Goal: Find specific page/section: Find specific page/section

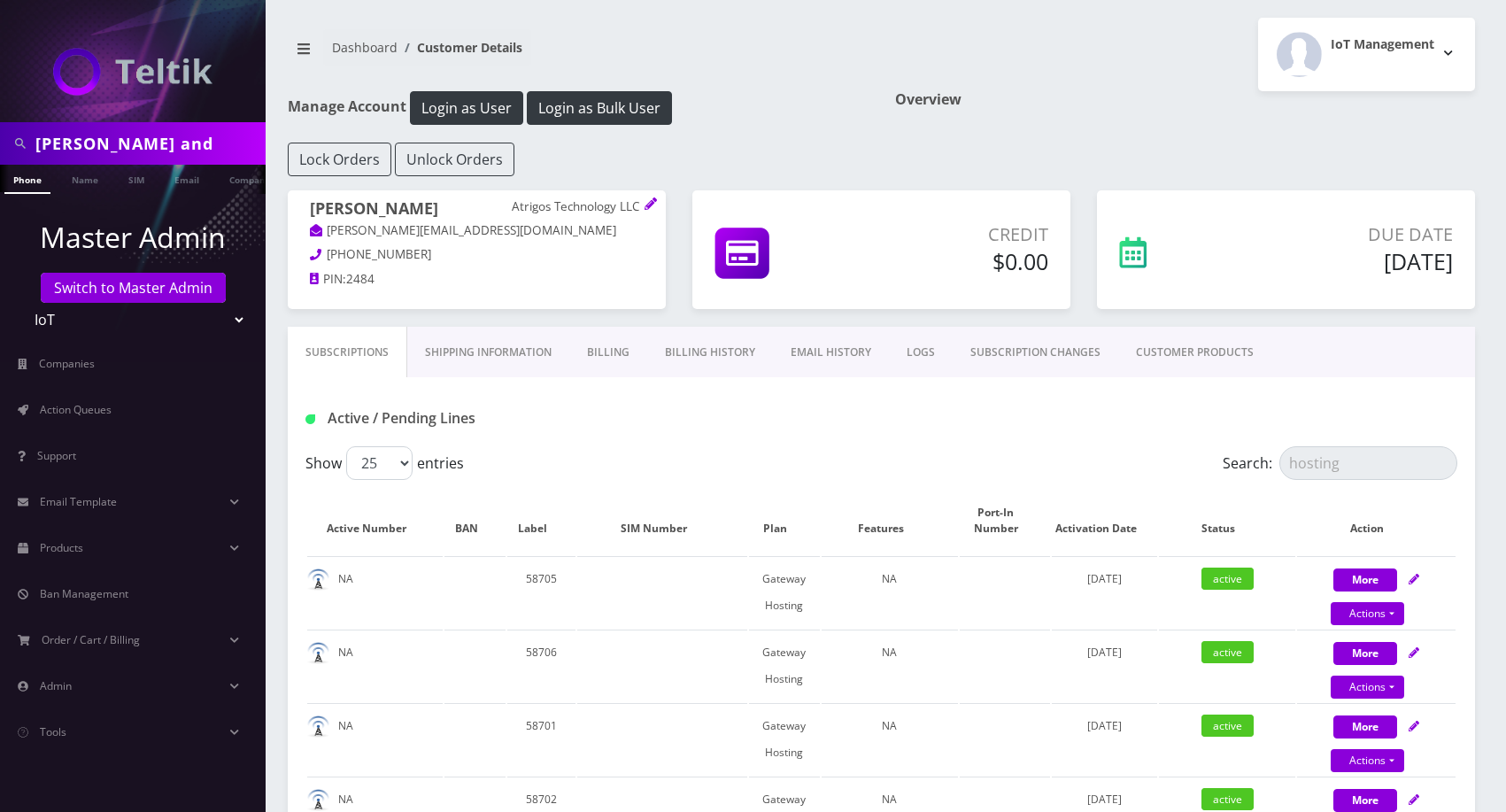
scroll to position [188, 0]
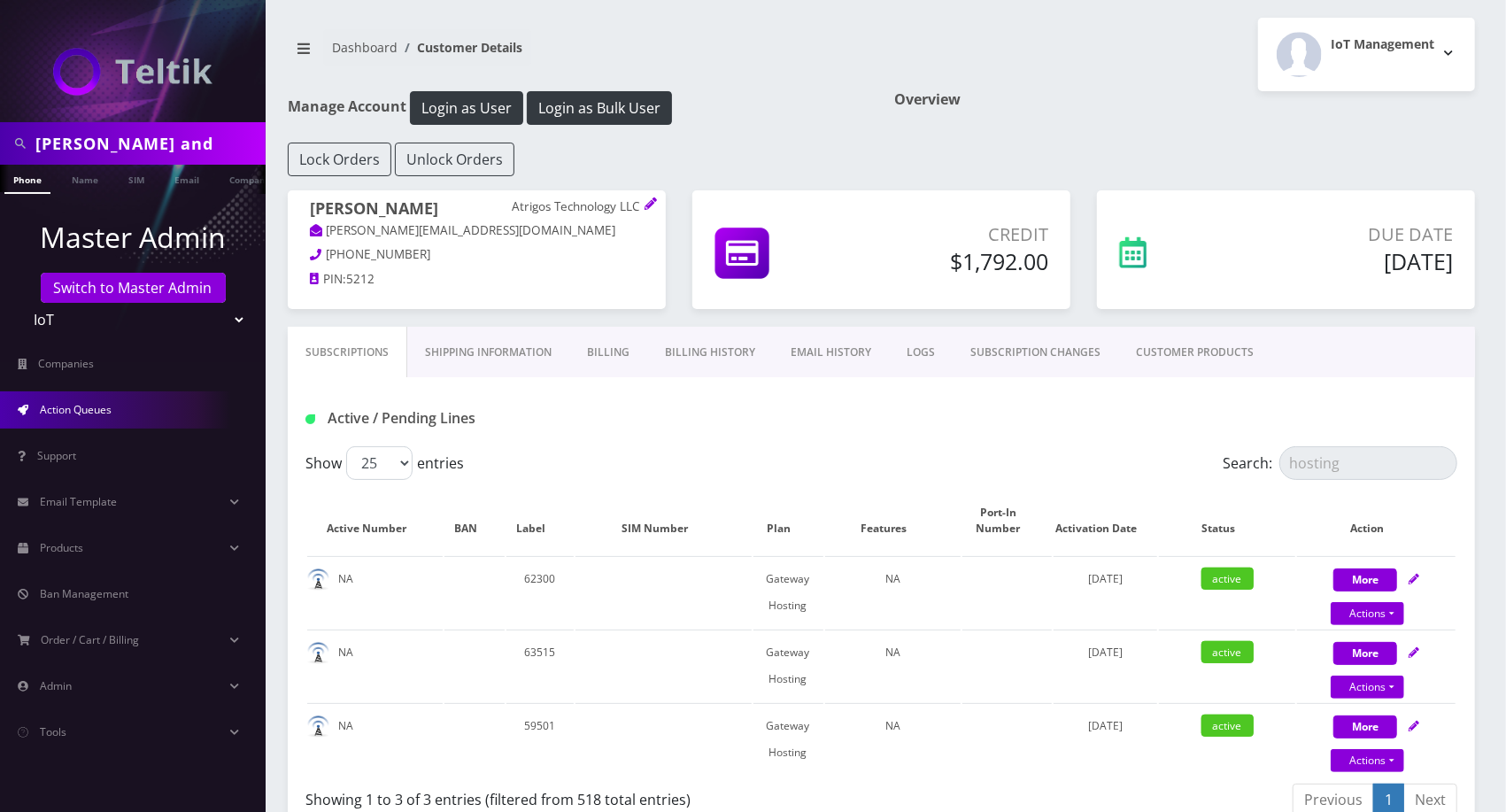
click at [106, 404] on span "Action Queues" at bounding box center [76, 410] width 72 height 15
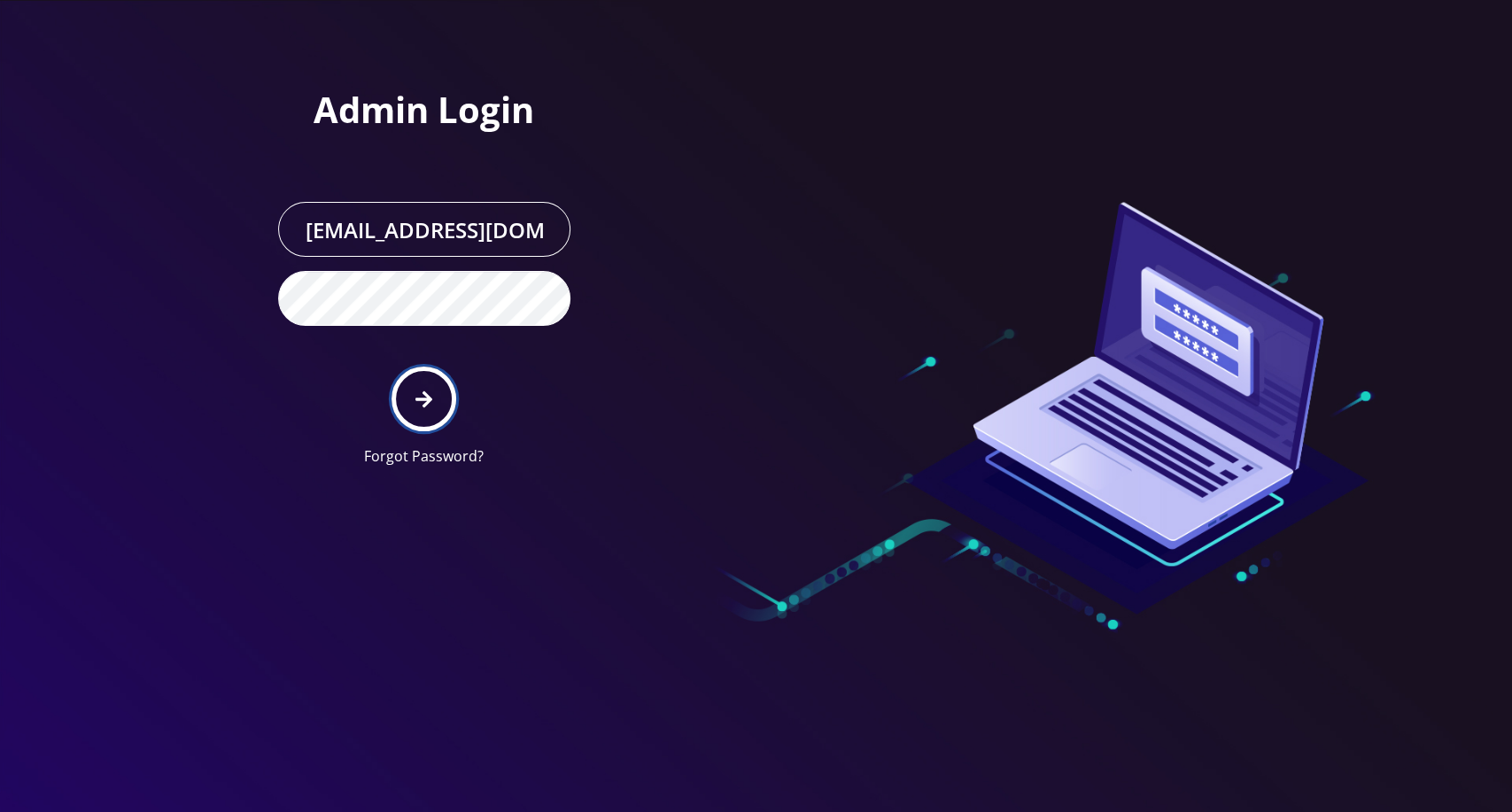
click at [421, 384] on button "submit" at bounding box center [424, 399] width 65 height 65
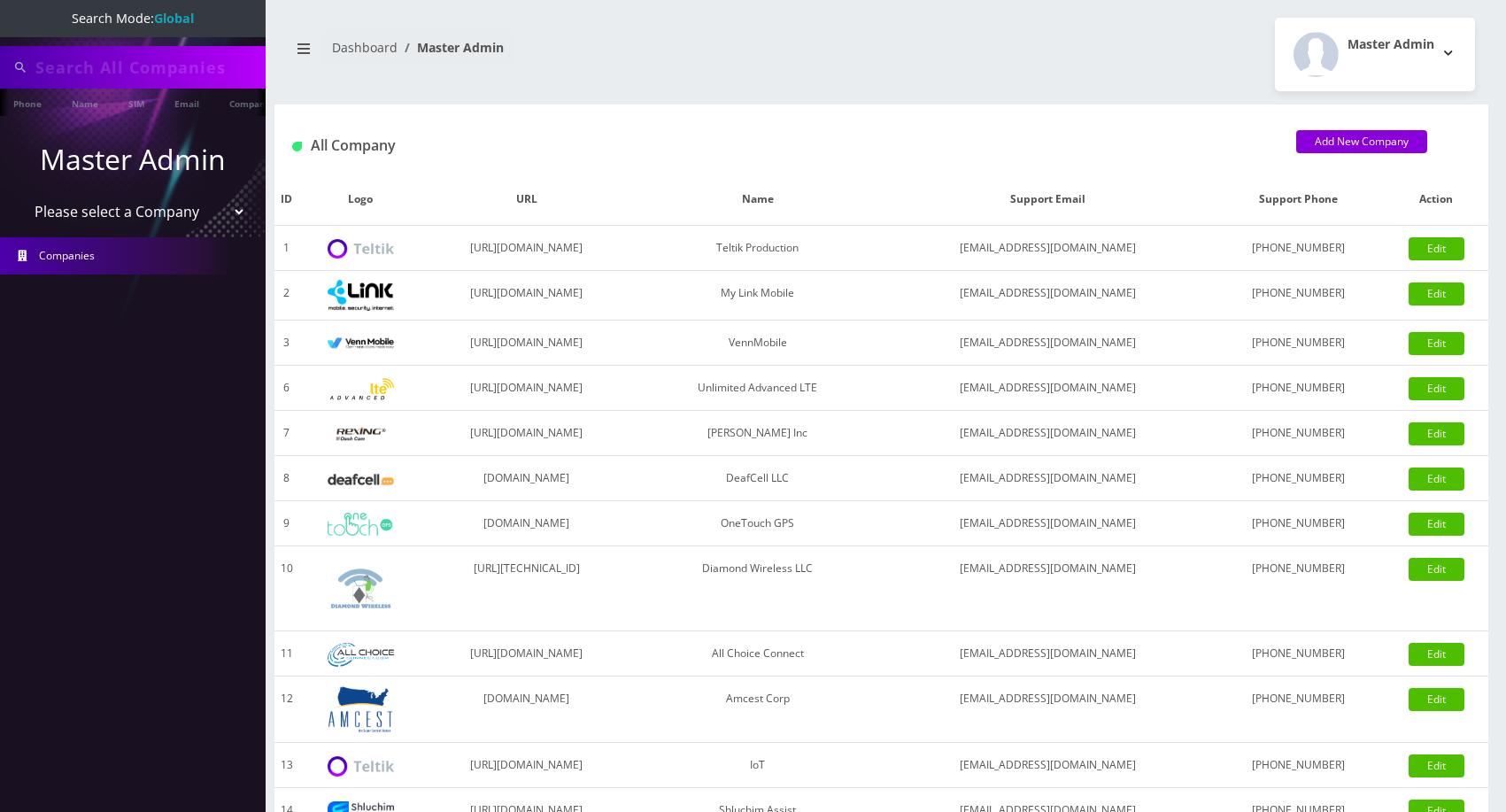
click at [173, 222] on select "Please select a Company Teltik Production My Link Mobile VennMobile Unlimited A…" at bounding box center [133, 211] width 226 height 33
type input "seq"
click at [171, 219] on select "Please select a Company Teltik Production My Link Mobile VennMobile Unlimited A…" at bounding box center [133, 211] width 226 height 33
click at [171, 219] on select "Please select a Company Teltik Production My Link Mobile VennMobile Unlimited A…" at bounding box center [133, 213] width 226 height 33
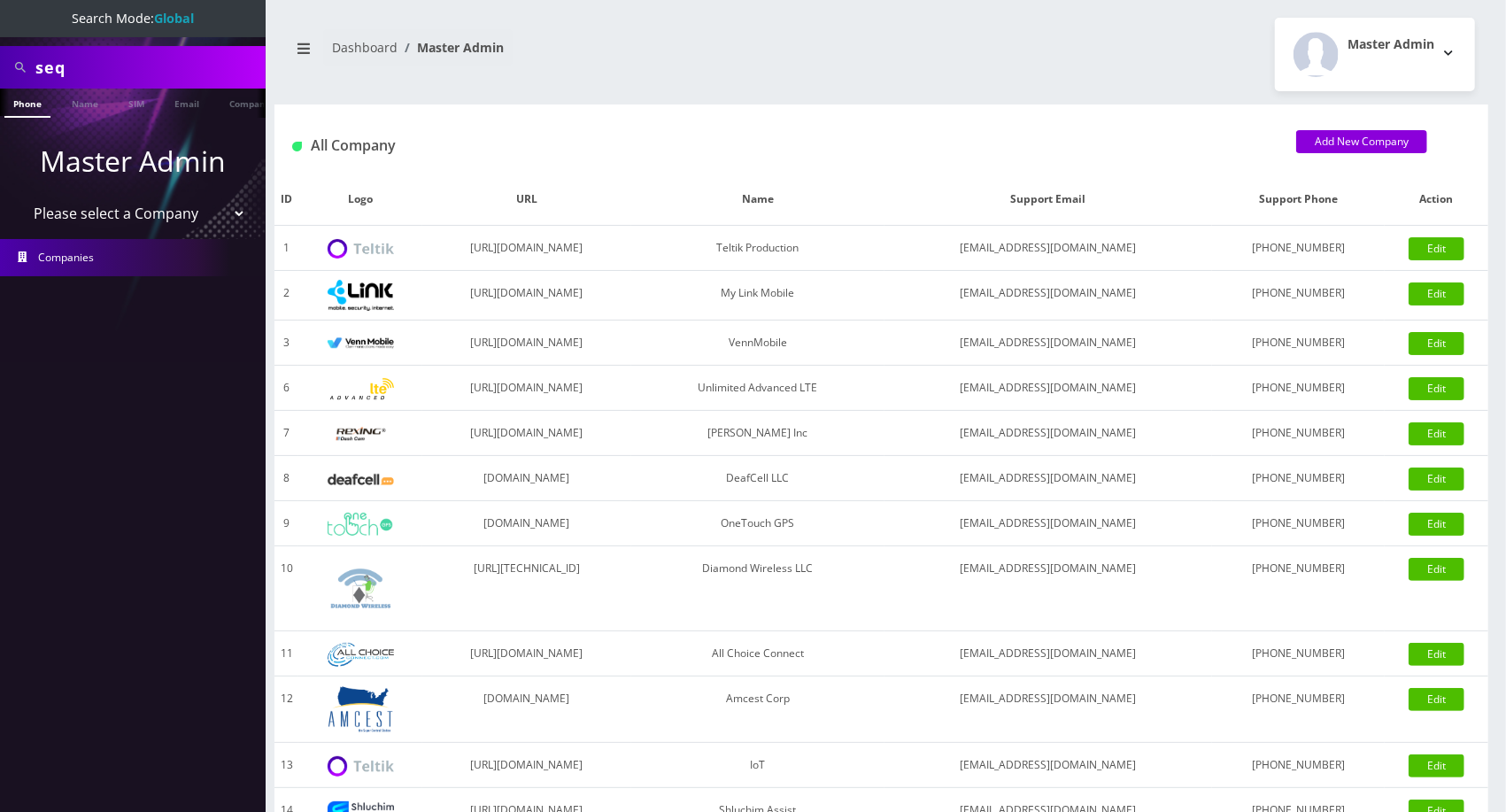
click at [171, 209] on select "Please select a Company Teltik Production My Link Mobile VennMobile Unlimited A…" at bounding box center [133, 213] width 226 height 33
select select "13"
click at [20, 197] on select "Please select a Company Teltik Production My Link Mobile VennMobile Unlimited A…" at bounding box center [133, 213] width 226 height 33
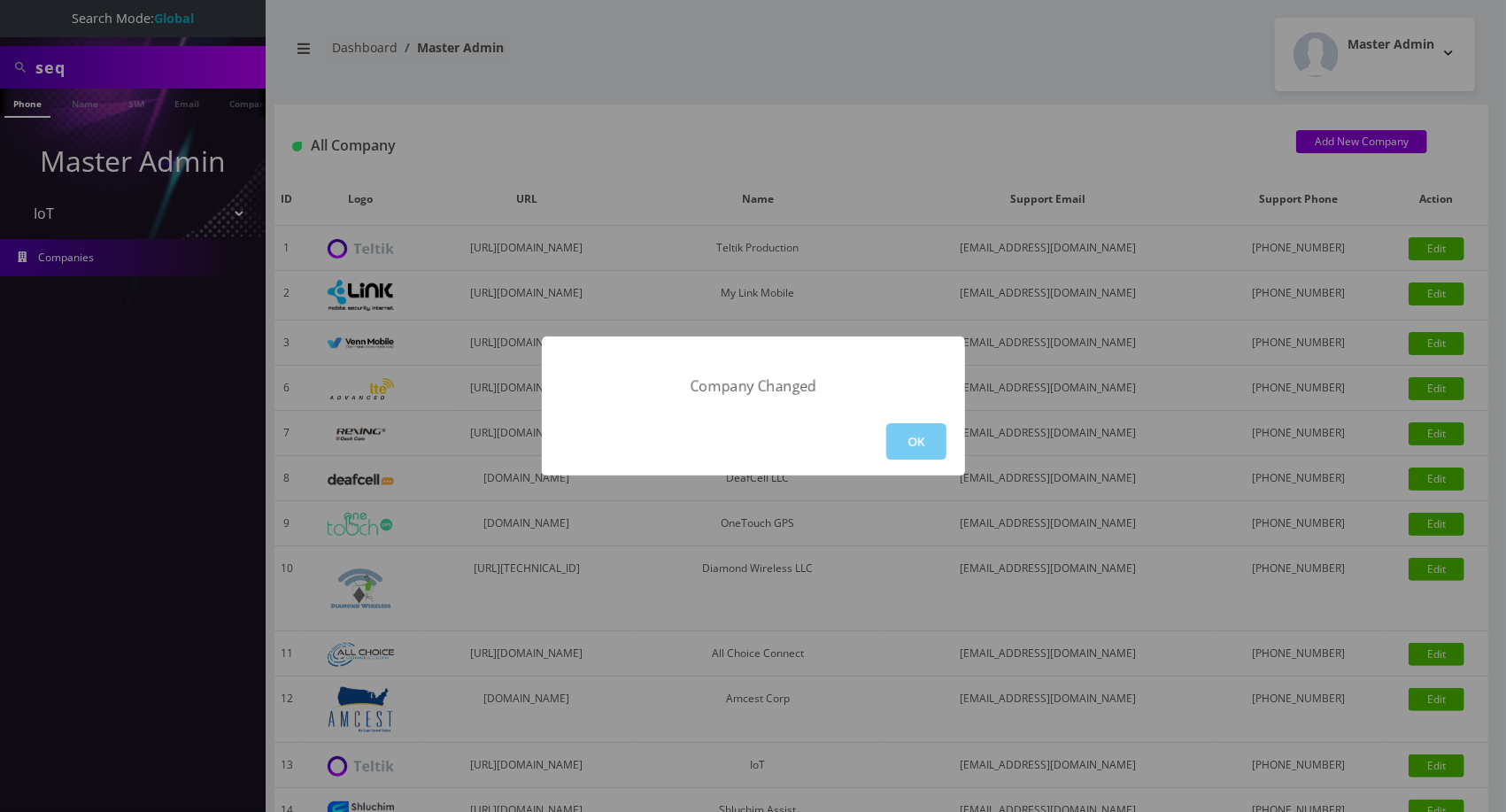
click at [923, 425] on button "OK" at bounding box center [915, 441] width 60 height 36
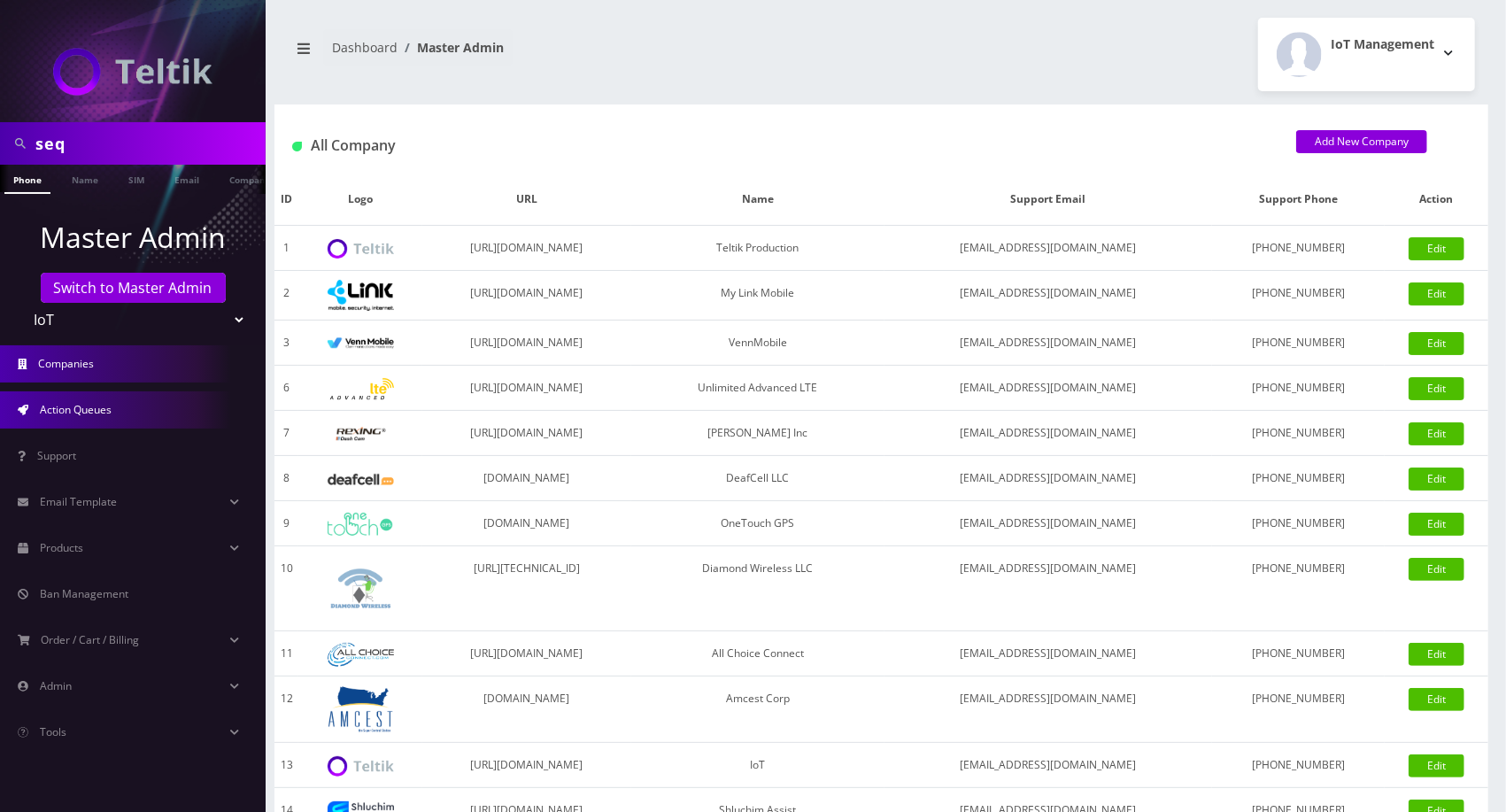
click at [96, 402] on span "Action Queues" at bounding box center [76, 410] width 72 height 15
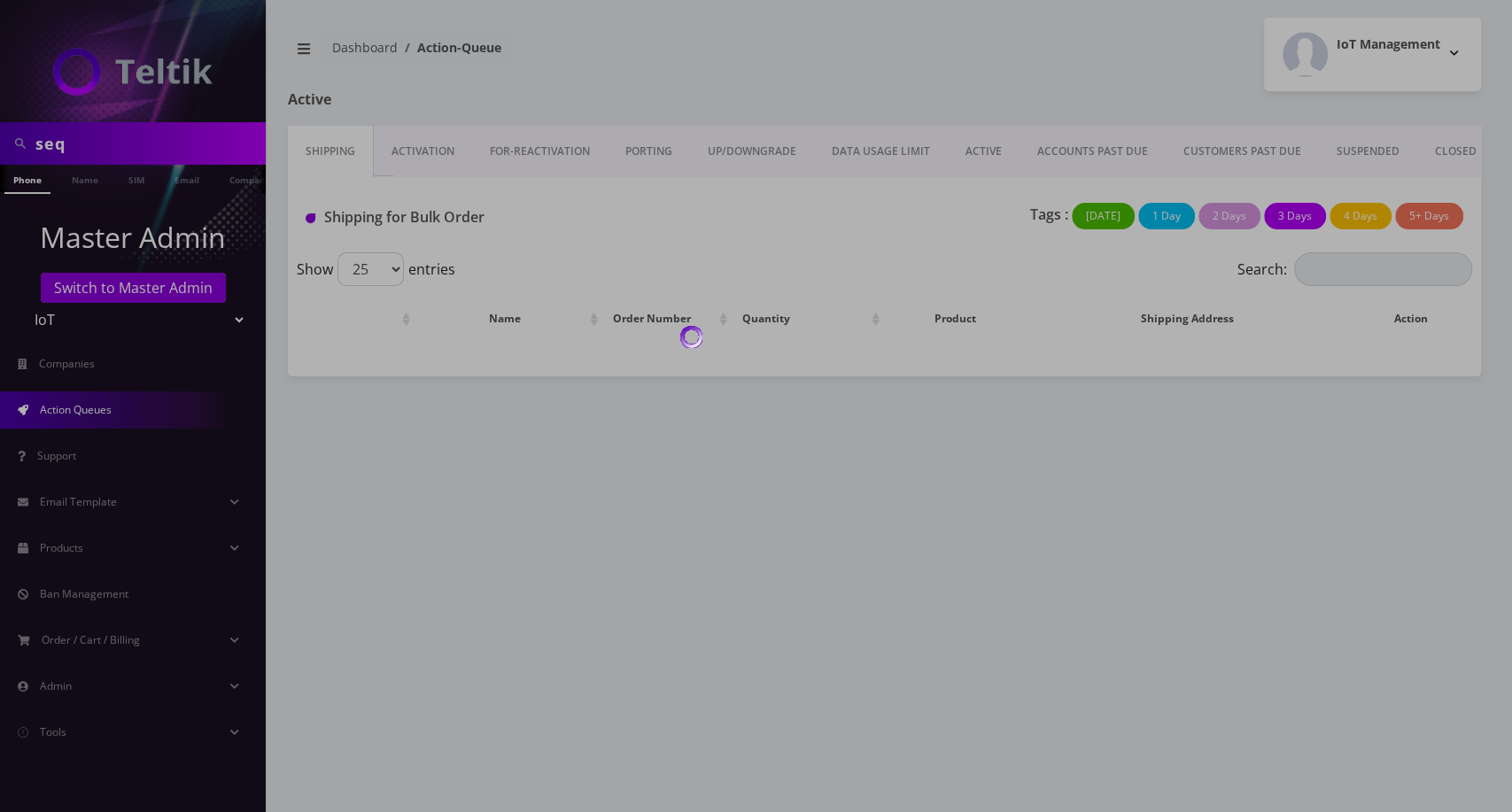
click at [448, 148] on div at bounding box center [756, 406] width 1512 height 812
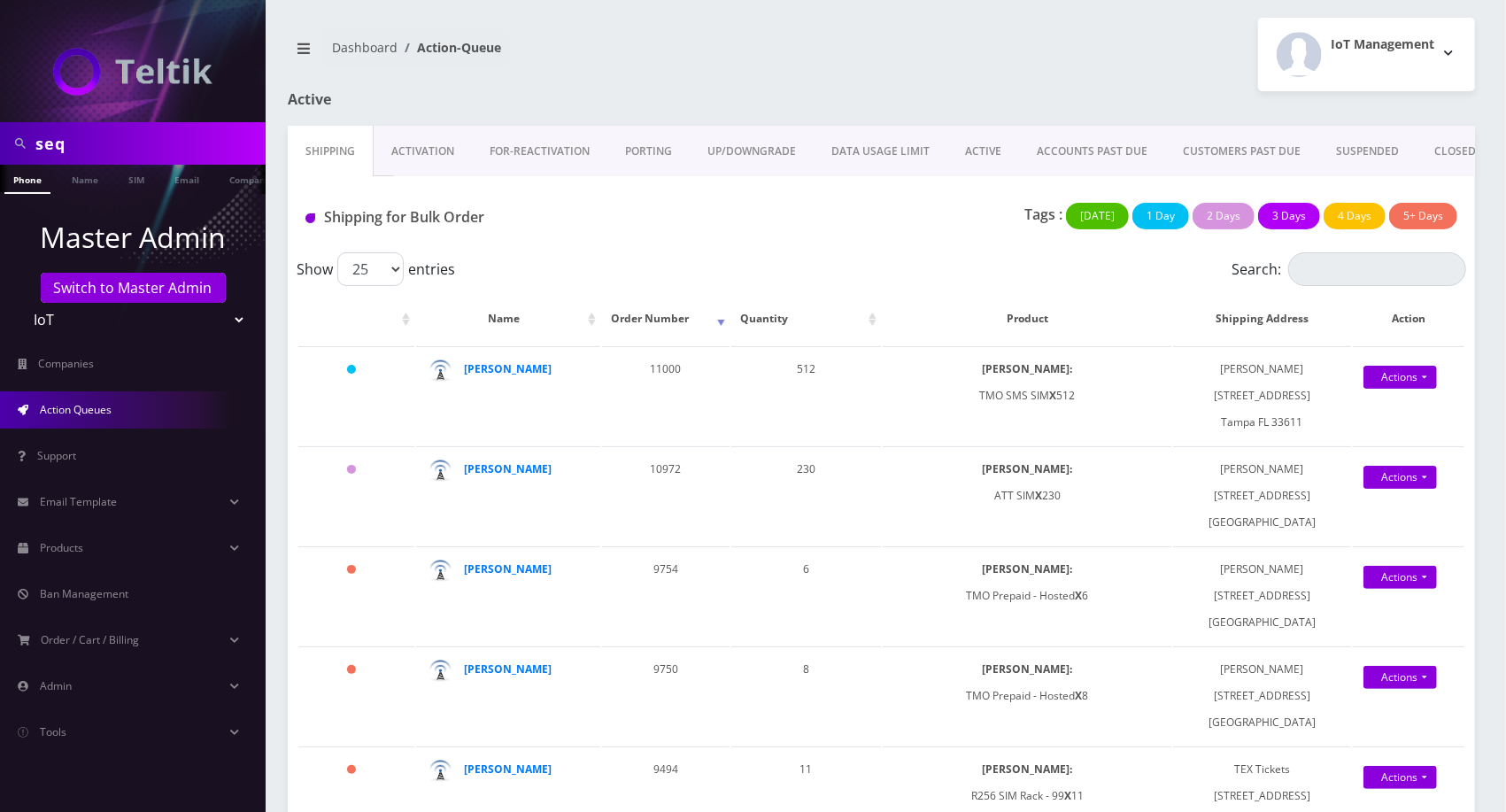
click at [443, 151] on link "Activation" at bounding box center [423, 151] width 99 height 52
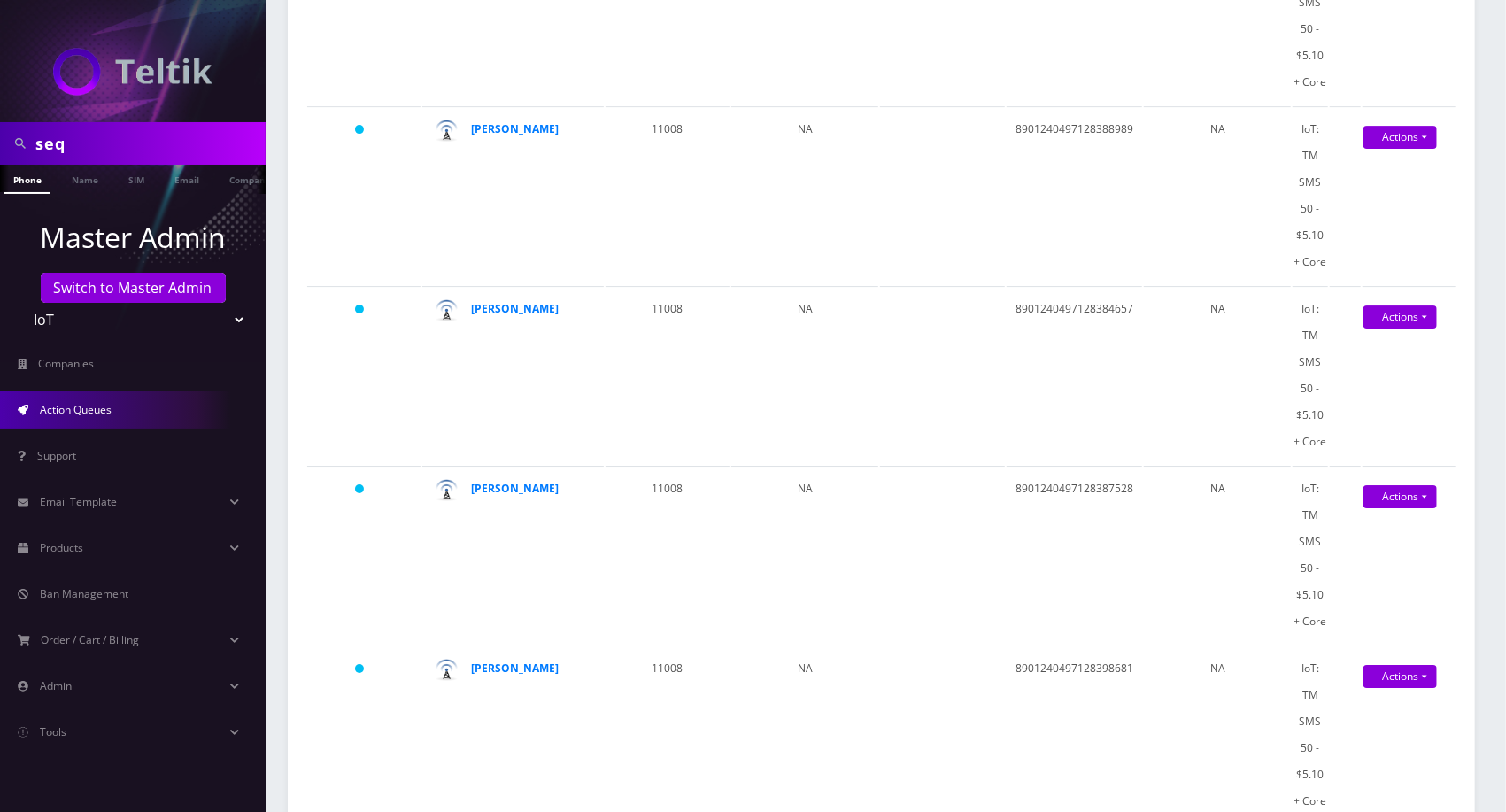
scroll to position [4115, 0]
